Goal: Transaction & Acquisition: Book appointment/travel/reservation

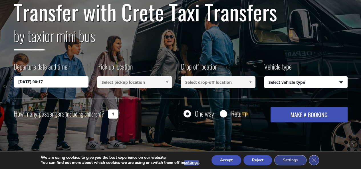
click at [122, 83] on input at bounding box center [134, 82] width 75 height 12
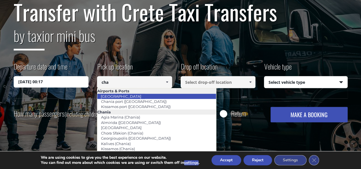
click at [129, 97] on link "[GEOGRAPHIC_DATA]" at bounding box center [121, 96] width 48 height 8
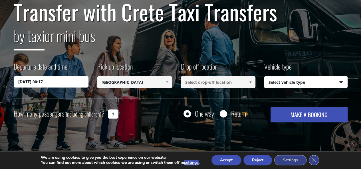
type input "[GEOGRAPHIC_DATA]"
click at [219, 81] on input at bounding box center [217, 82] width 75 height 12
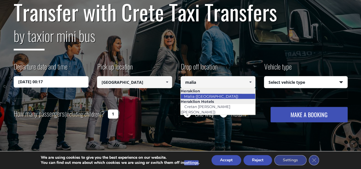
click at [212, 96] on link "Malia ([GEOGRAPHIC_DATA])" at bounding box center [210, 96] width 61 height 8
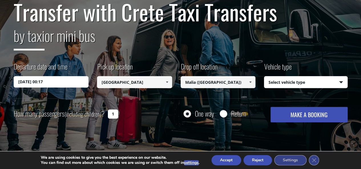
type input "Malia ([GEOGRAPHIC_DATA])"
click at [303, 82] on select "Select vehicle type Taxi (4 passengers) Mercedes E Class Mini Van (7 passengers…" at bounding box center [305, 82] width 83 height 12
select select "540"
click at [264, 76] on select "Select vehicle type Taxi (4 passengers) Mercedes E Class Mini Van (7 passengers…" at bounding box center [305, 82] width 83 height 12
click at [286, 117] on button "MAKE A BOOKING" at bounding box center [308, 114] width 77 height 15
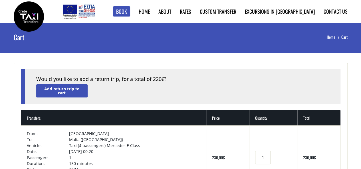
scroll to position [68, 0]
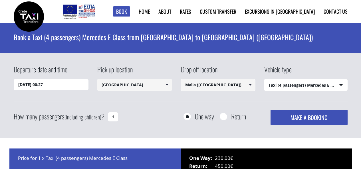
select select "540"
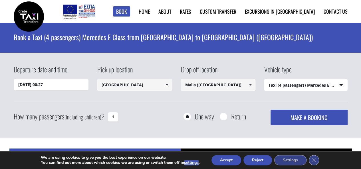
click at [57, 85] on input "[DATE] 00:27" at bounding box center [51, 84] width 75 height 11
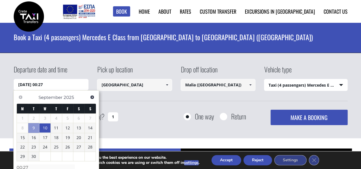
click at [44, 128] on link "10" at bounding box center [44, 127] width 11 height 9
click at [44, 85] on input "[DATE] 00:00" at bounding box center [51, 84] width 75 height 11
click at [62, 85] on input "10/09/2025 00:00" at bounding box center [51, 84] width 75 height 11
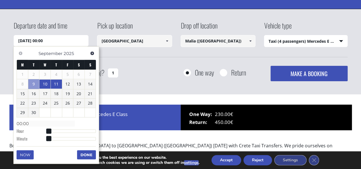
scroll to position [46, 0]
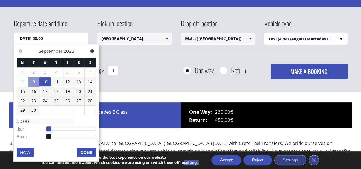
type input "10/09/2025 01:00"
type input "01:00"
type input "10/09/2025 02:00"
type input "02:00"
type input "10/09/2025 03:00"
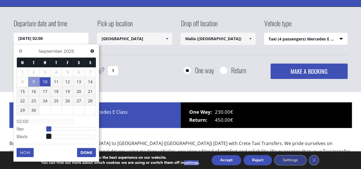
type input "03:00"
type input "10/09/2025 04:00"
type input "04:00"
type input "10/09/2025 05:00"
type input "05:00"
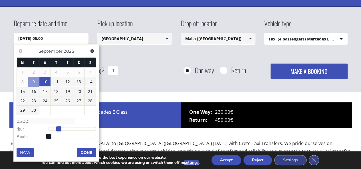
type input "10/09/2025 06:00"
type input "06:00"
type input "10/09/2025 07:00"
type input "07:00"
type input "10/09/2025 08:00"
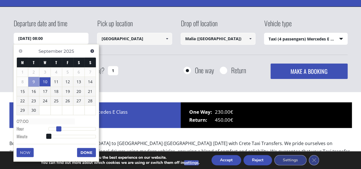
type input "08:00"
type input "10/09/2025 09:00"
type input "09:00"
type input "10/09/2025 10:00"
type input "10:00"
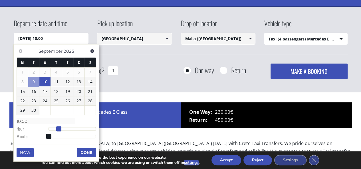
type input "10/09/2025 11:00"
type input "11:00"
type input "10/09/2025 12:00"
type input "12:00"
type input "10/09/2025 13:00"
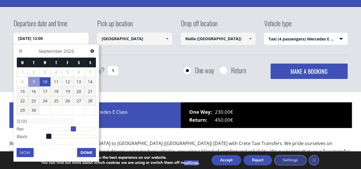
type input "13:00"
type input "10/09/2025 14:00"
type input "14:00"
type input "10/09/2025 15:00"
type input "15:00"
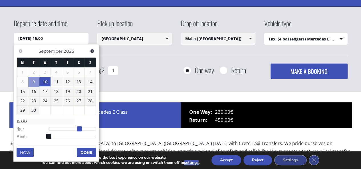
type input "10/09/2025 14:00"
type input "14:00"
type input "10/09/2025 13:00"
type input "13:00"
type input "10/09/2025 14:00"
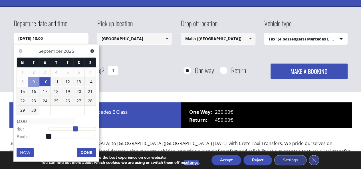
type input "14:00"
drag, startPoint x: 47, startPoint y: 129, endPoint x: 77, endPoint y: 128, distance: 29.7
click at [77, 128] on span at bounding box center [77, 128] width 5 height 5
type input "10/09/2025 14:01"
type input "14:01"
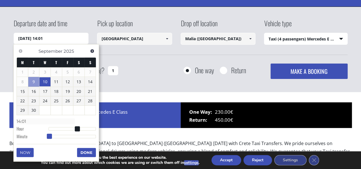
type input "10/09/2025 14:02"
type input "14:02"
type input "10/09/2025 14:04"
type input "14:04"
type input "10/09/2025 14:05"
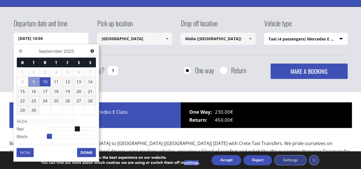
type input "14:05"
type input "10/09/2025 14:06"
type input "14:06"
type input "10/09/2025 14:07"
type input "14:07"
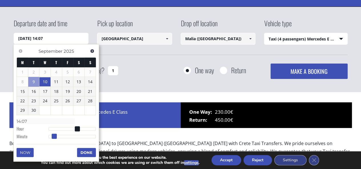
type input "10/09/2025 14:08"
type input "14:08"
type input "10/09/2025 14:09"
type input "14:09"
type input "10/09/2025 14:10"
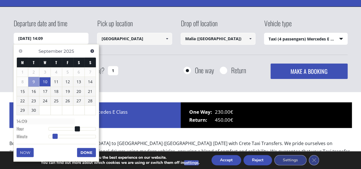
type input "14:10"
type input "10/09/2025 14:12"
type input "14:12"
type input "10/09/2025 14:14"
type input "14:14"
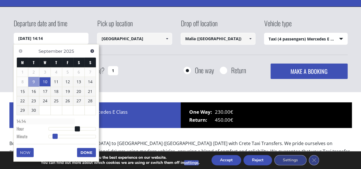
type input "10/09/2025 14:17"
type input "14:17"
type input "10/09/2025 14:18"
type input "14:18"
type input "10/09/2025 14:20"
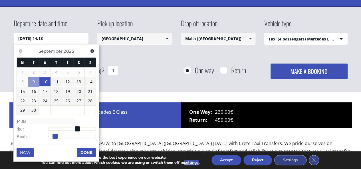
type input "14:20"
type input "10/09/2025 14:21"
type input "14:21"
type input "10/09/2025 14:22"
type input "14:22"
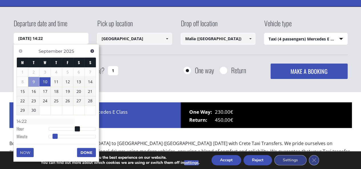
type input "10/09/2025 14:24"
type input "14:24"
type input "10/09/2025 14:26"
type input "14:26"
type input "10/09/2025 14:28"
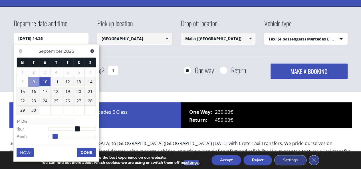
type input "14:28"
type input "10/09/2025 14:29"
type input "14:29"
type input "10/09/2025 14:30"
type input "14:30"
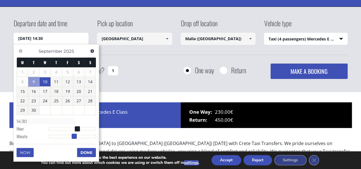
type input "10/09/2025 14:32"
type input "14:32"
type input "10/09/2025 14:33"
type input "14:33"
type input "10/09/2025 14:34"
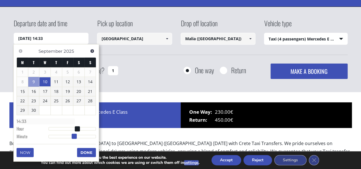
type input "14:34"
type input "10/09/2025 14:35"
type input "14:35"
type input "10/09/2025 14:34"
type input "14:34"
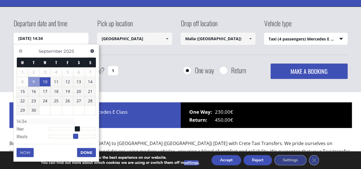
type input "10/09/2025 14:33"
type input "14:33"
type input "10/09/2025 14:32"
type input "14:32"
type input "10/09/2025 14:31"
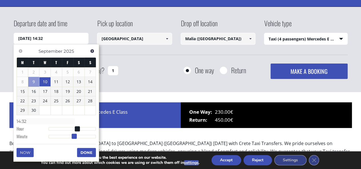
type input "14:31"
type input "10/09/2025 14:30"
type input "14:30"
drag, startPoint x: 49, startPoint y: 135, endPoint x: 73, endPoint y: 137, distance: 24.0
click at [73, 137] on span at bounding box center [72, 136] width 5 height 5
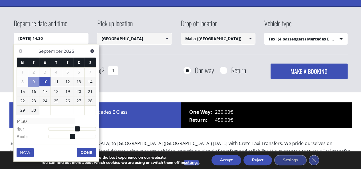
click at [91, 153] on button "Done" at bounding box center [86, 152] width 19 height 9
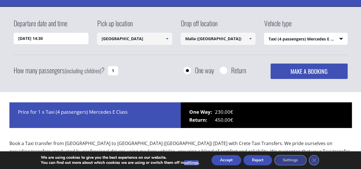
click at [277, 40] on select "Select vehicle type Taxi (4 passengers) Mercedes E Class Mini Van (7 passengers…" at bounding box center [305, 39] width 83 height 12
click at [264, 33] on select "Select vehicle type Taxi (4 passengers) Mercedes E Class Mini Van (7 passengers…" at bounding box center [305, 39] width 83 height 12
click at [225, 40] on input "Malia ([GEOGRAPHIC_DATA])" at bounding box center [217, 39] width 75 height 12
click at [250, 39] on span at bounding box center [250, 38] width 5 height 5
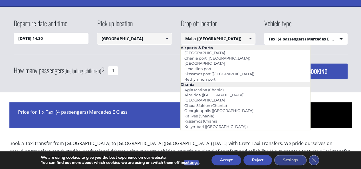
click at [226, 37] on input "Malia ([GEOGRAPHIC_DATA])" at bounding box center [217, 39] width 75 height 12
click at [196, 39] on input "Malia ([GEOGRAPHIC_DATA])" at bounding box center [217, 39] width 75 height 12
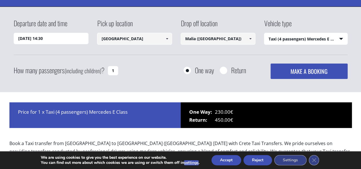
click at [243, 19] on div "Drop off location Malia (Heraklion) Select drop-off location Chania airport Cha…" at bounding box center [222, 32] width 84 height 28
click at [307, 68] on button "MAKE A BOOKING" at bounding box center [308, 71] width 77 height 15
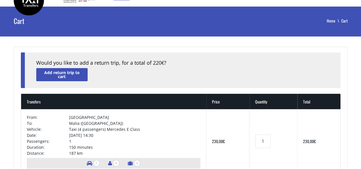
scroll to position [44, 0]
